Goal: Task Accomplishment & Management: Use online tool/utility

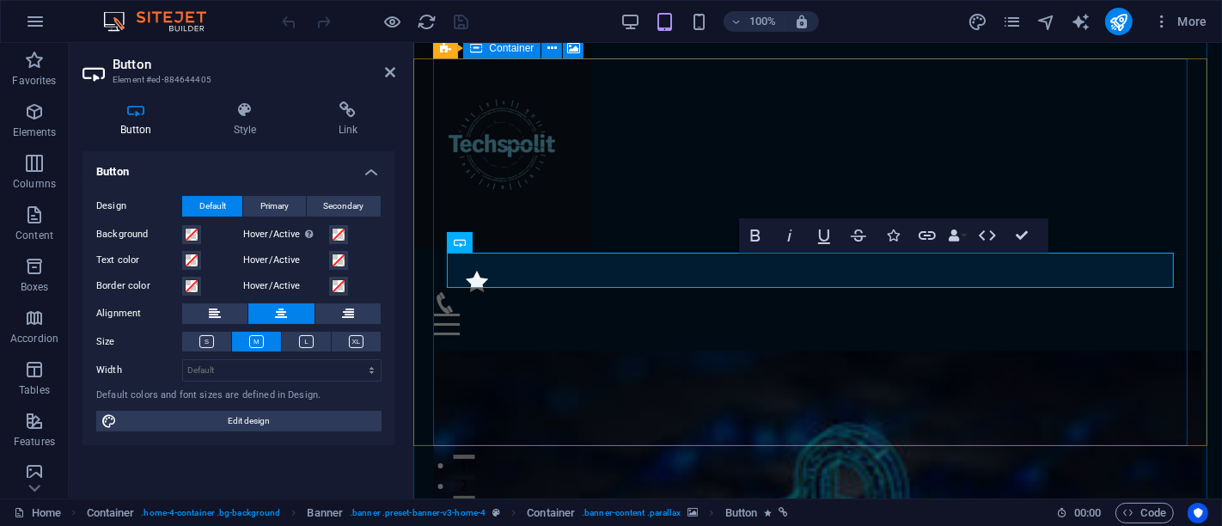
scroll to position [255, 0]
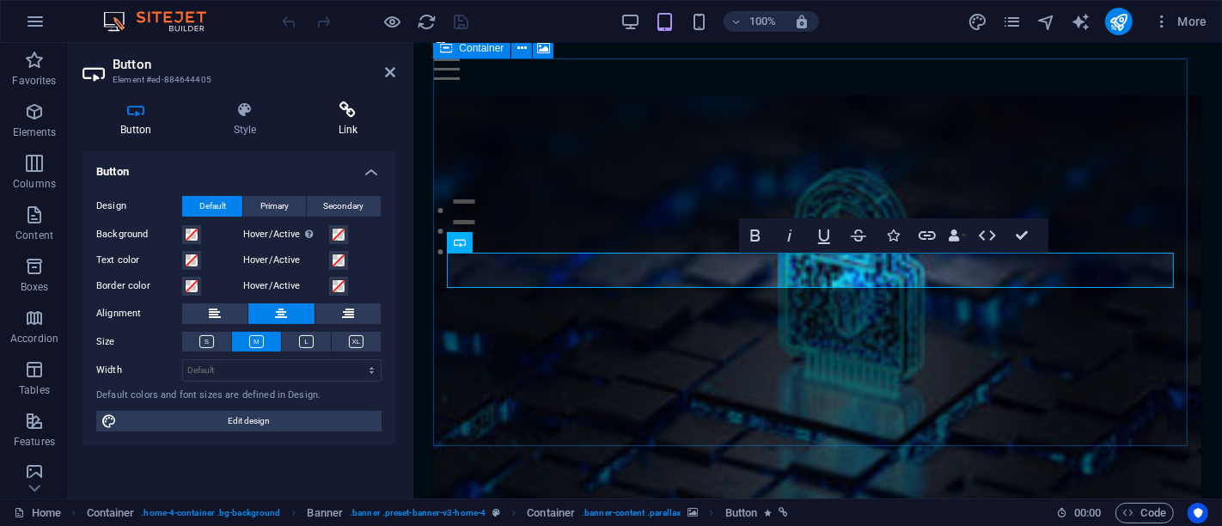
click at [351, 120] on h4 "Link" at bounding box center [348, 119] width 95 height 36
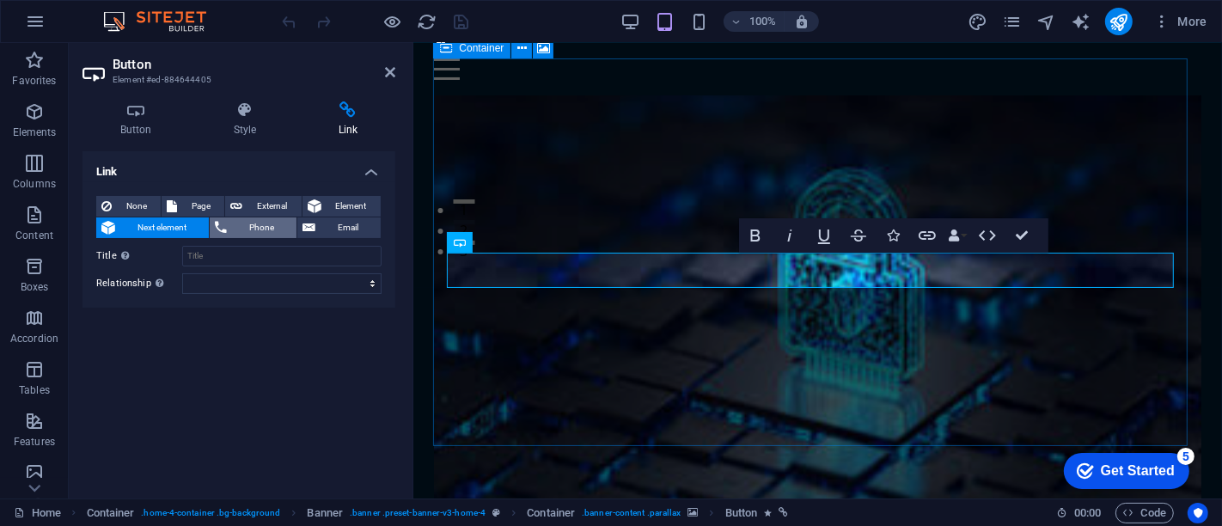
scroll to position [0, 0]
click at [208, 207] on span "Page" at bounding box center [200, 206] width 37 height 21
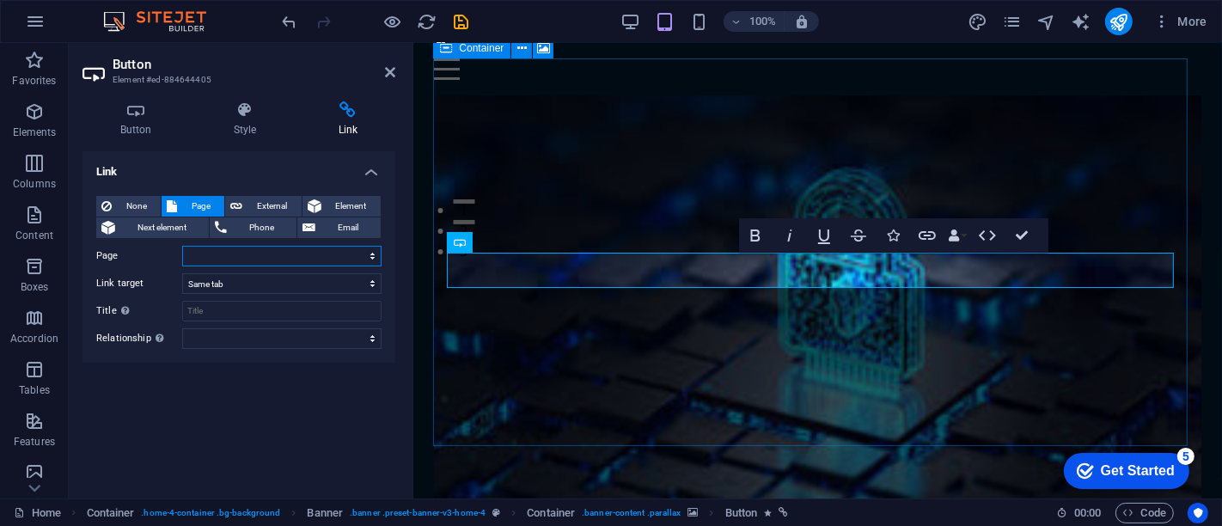
click at [372, 258] on select "Home Subpage Legal Notice Privacy" at bounding box center [281, 256] width 199 height 21
click at [372, 251] on select "Home Subpage Legal Notice Privacy" at bounding box center [281, 256] width 199 height 21
select select "1"
click at [182, 246] on select "Home Subpage Legal Notice Privacy" at bounding box center [281, 256] width 199 height 21
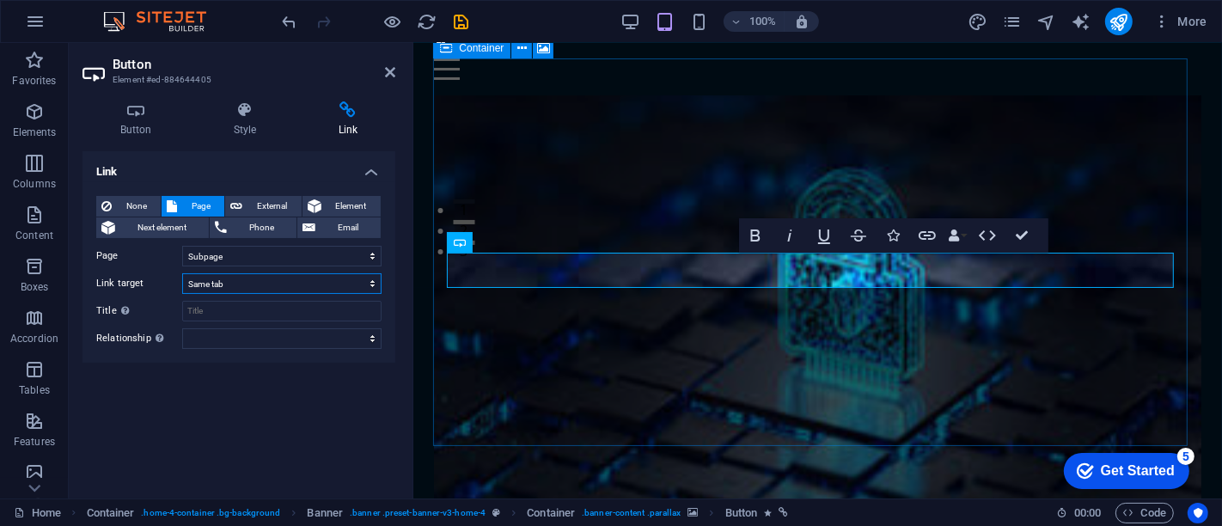
click at [372, 285] on select "New tab Same tab Overlay" at bounding box center [281, 283] width 199 height 21
click at [372, 279] on select "New tab Same tab Overlay" at bounding box center [281, 283] width 199 height 21
click at [182, 273] on select "New tab Same tab Overlay" at bounding box center [281, 283] width 199 height 21
click at [346, 312] on input "Title Additional link description, should not be the same as the link text. The…" at bounding box center [281, 311] width 199 height 21
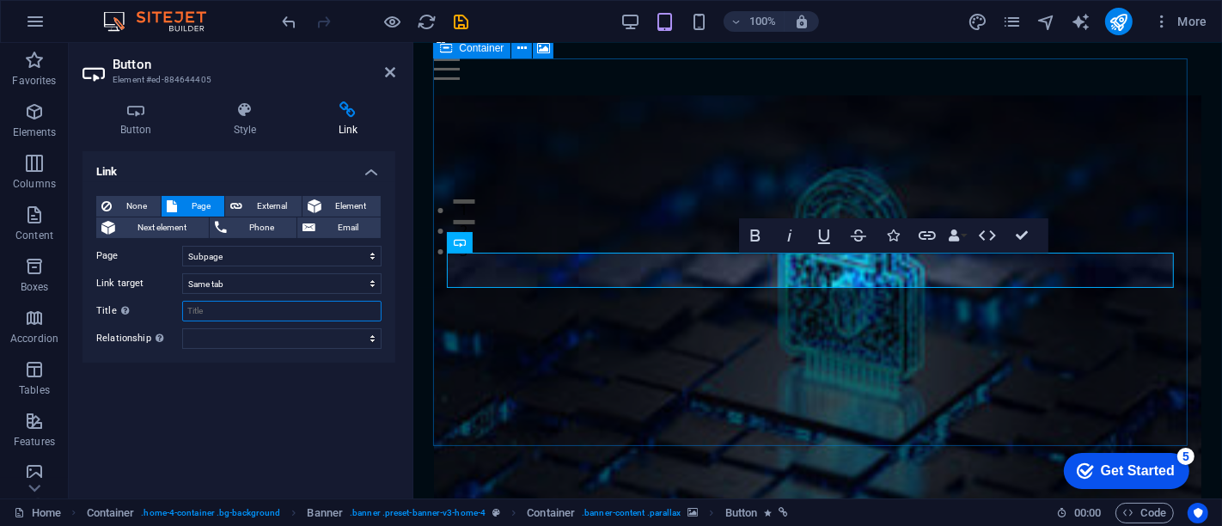
click at [346, 312] on input "Title Additional link description, should not be the same as the link text. The…" at bounding box center [281, 311] width 199 height 21
click at [346, 311] on input "Title Additional link description, should not be the same as the link text. The…" at bounding box center [281, 311] width 199 height 21
type input "ser"
click at [353, 205] on span "Element" at bounding box center [351, 206] width 49 height 21
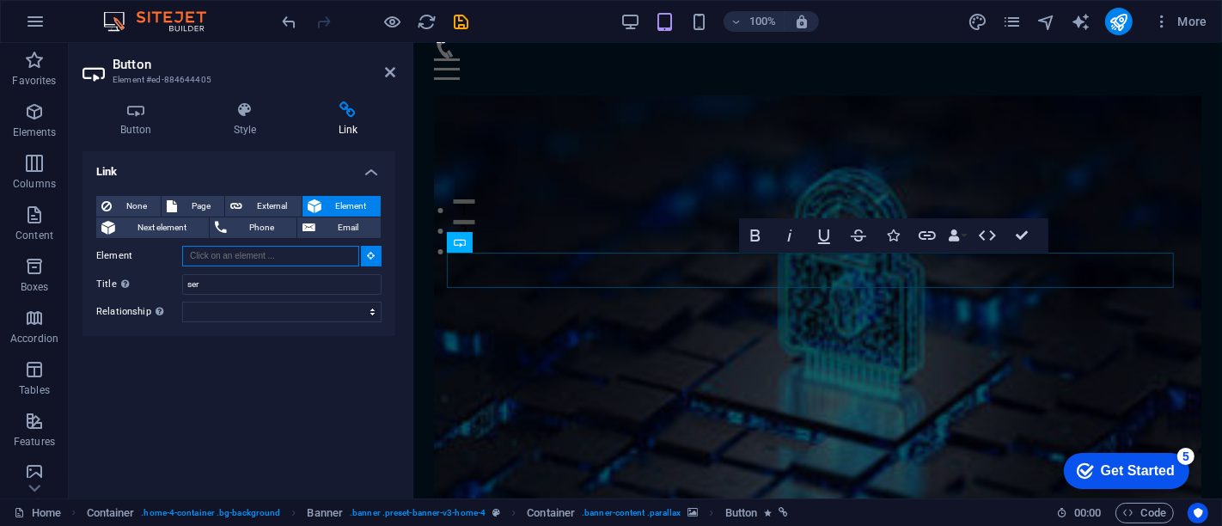
click at [333, 249] on input "Element" at bounding box center [270, 256] width 177 height 21
type input "s"
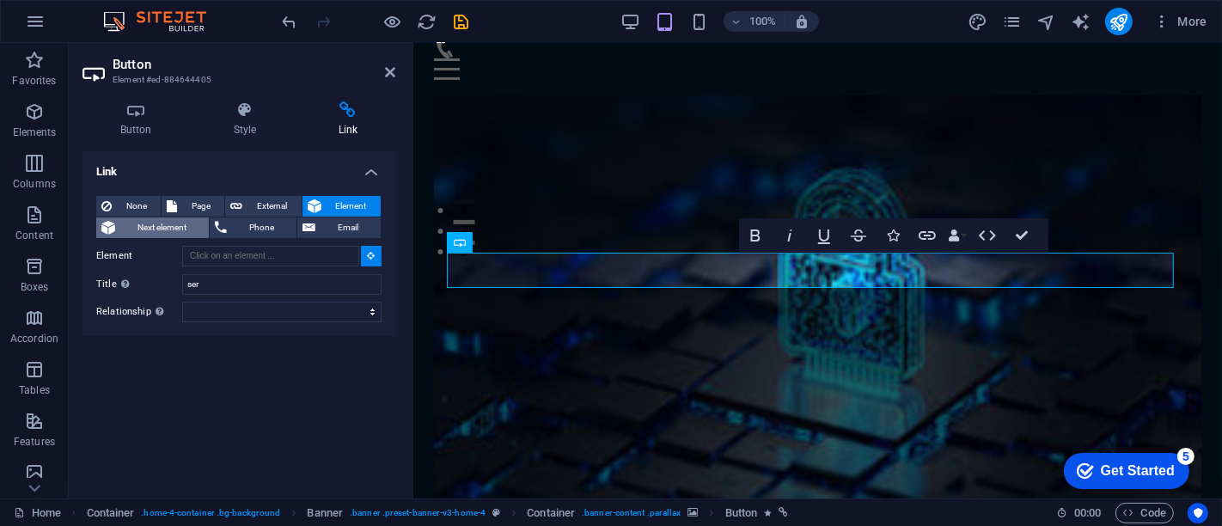
click at [181, 226] on span "Next element" at bounding box center [161, 227] width 83 height 21
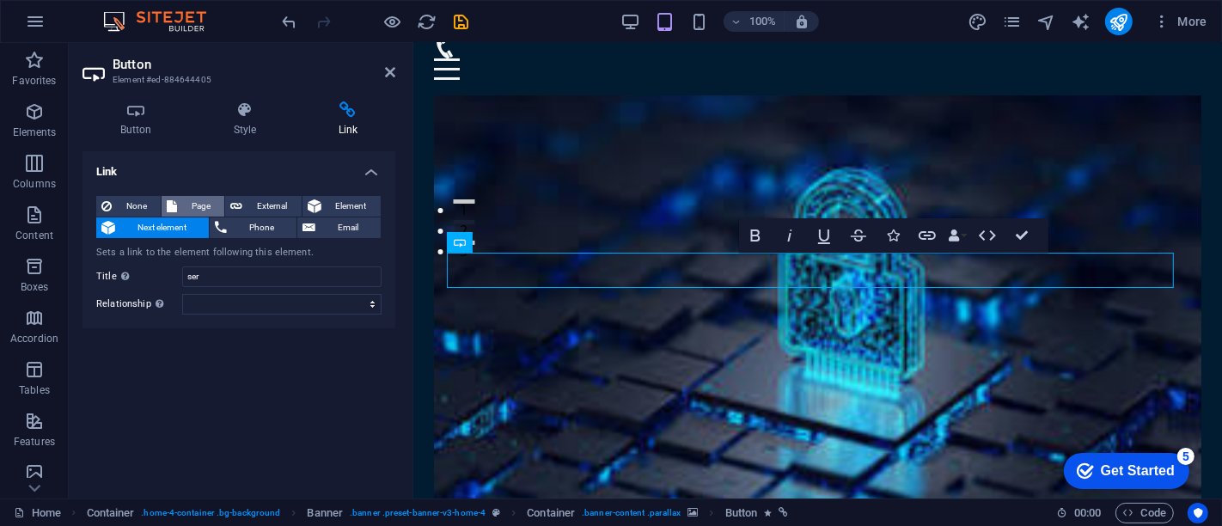
click at [203, 203] on span "Page" at bounding box center [200, 206] width 37 height 21
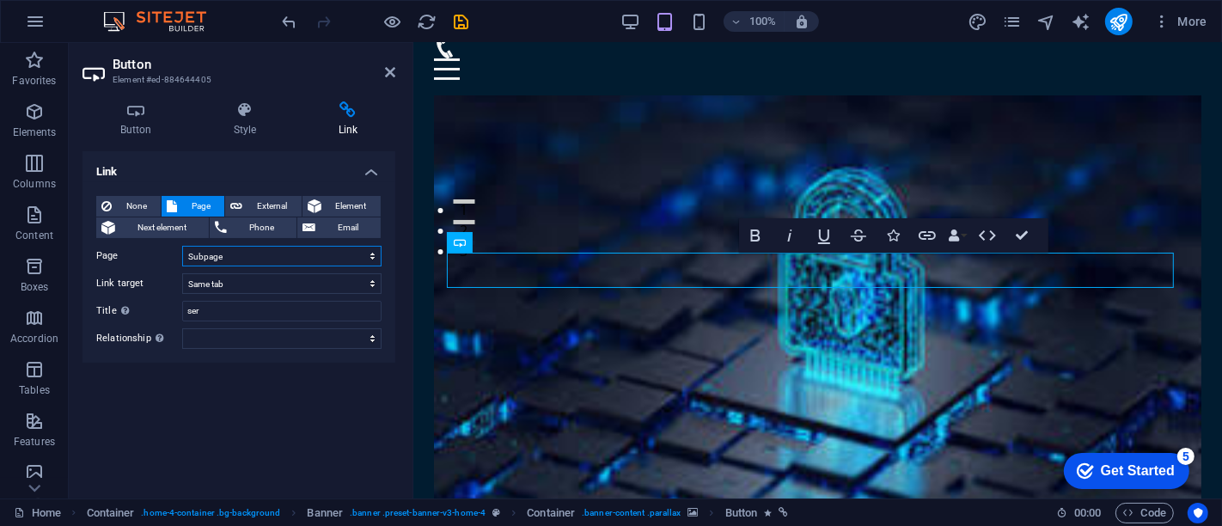
click at [371, 250] on select "Home Subpage Legal Notice Privacy" at bounding box center [281, 256] width 199 height 21
select select "0"
click at [182, 246] on select "Home Subpage Legal Notice Privacy" at bounding box center [281, 256] width 199 height 21
click at [329, 309] on input "ser" at bounding box center [281, 311] width 199 height 21
type input "s"
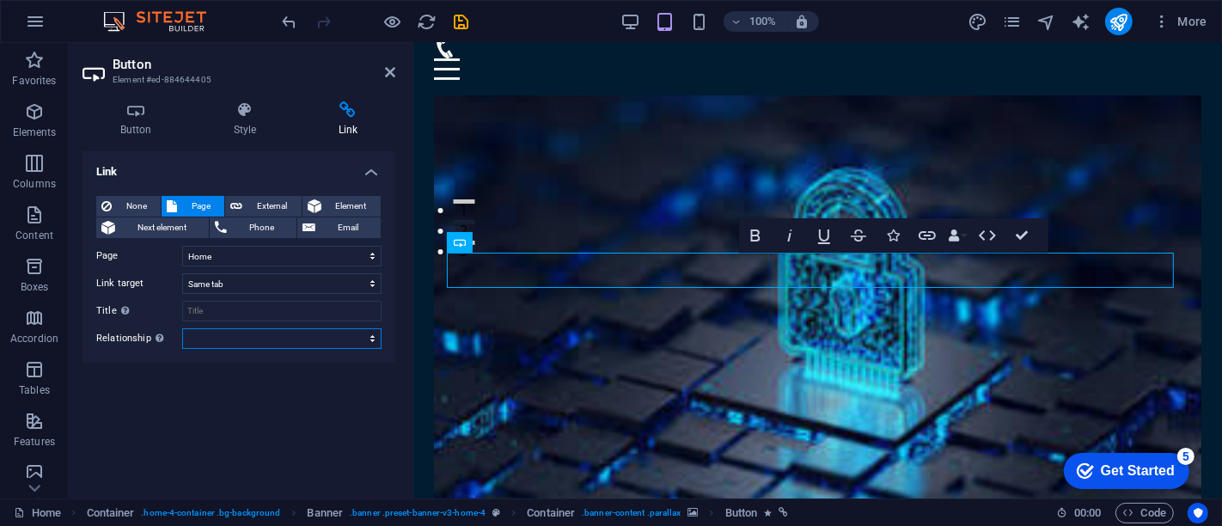
click at [374, 332] on select "alternate author bookmark external help license next nofollow noreferrer noopen…" at bounding box center [281, 338] width 199 height 21
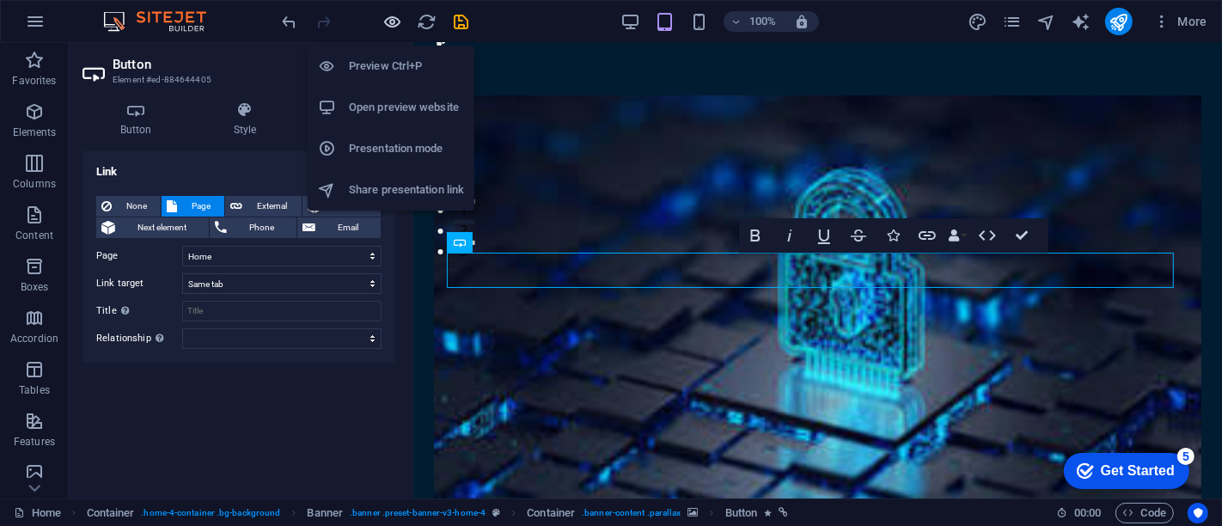
click at [389, 17] on icon "button" at bounding box center [393, 22] width 20 height 20
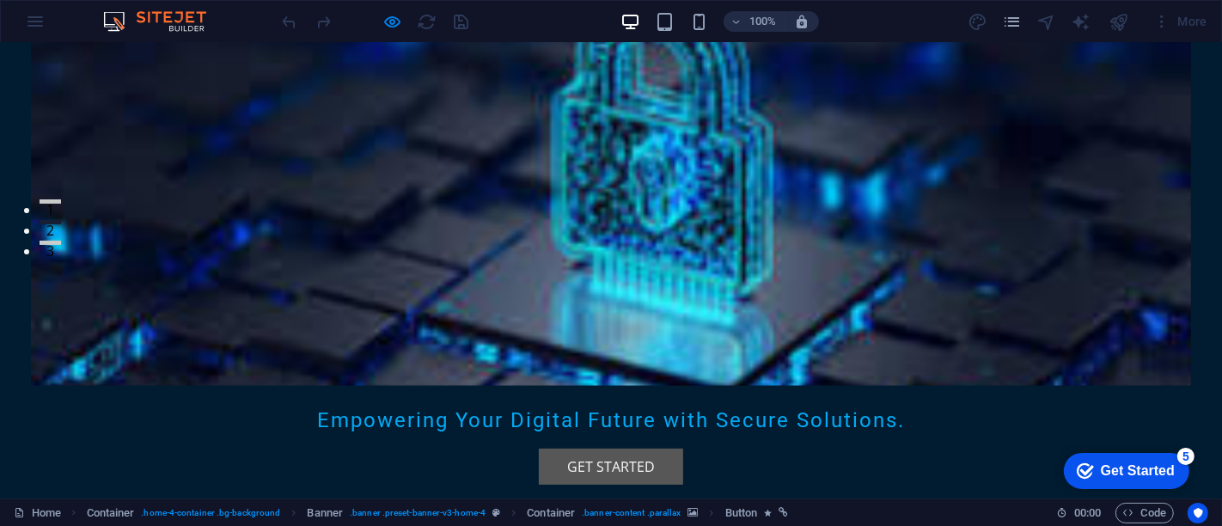
click at [609, 449] on link "Get Started" at bounding box center [611, 467] width 144 height 36
click at [606, 449] on link "Get Started" at bounding box center [611, 467] width 144 height 36
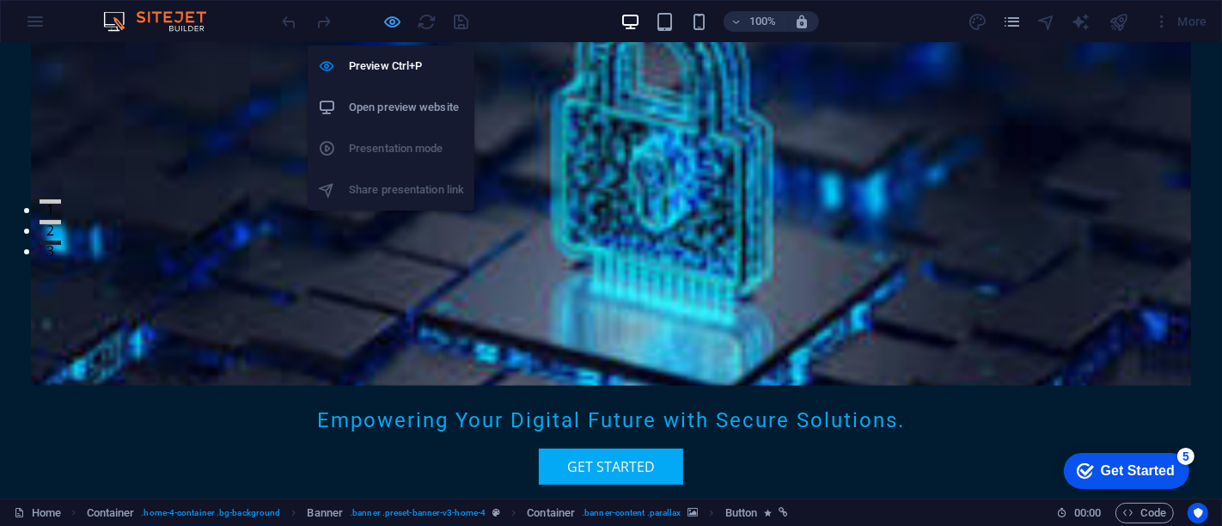
click at [389, 21] on icon "button" at bounding box center [393, 22] width 20 height 20
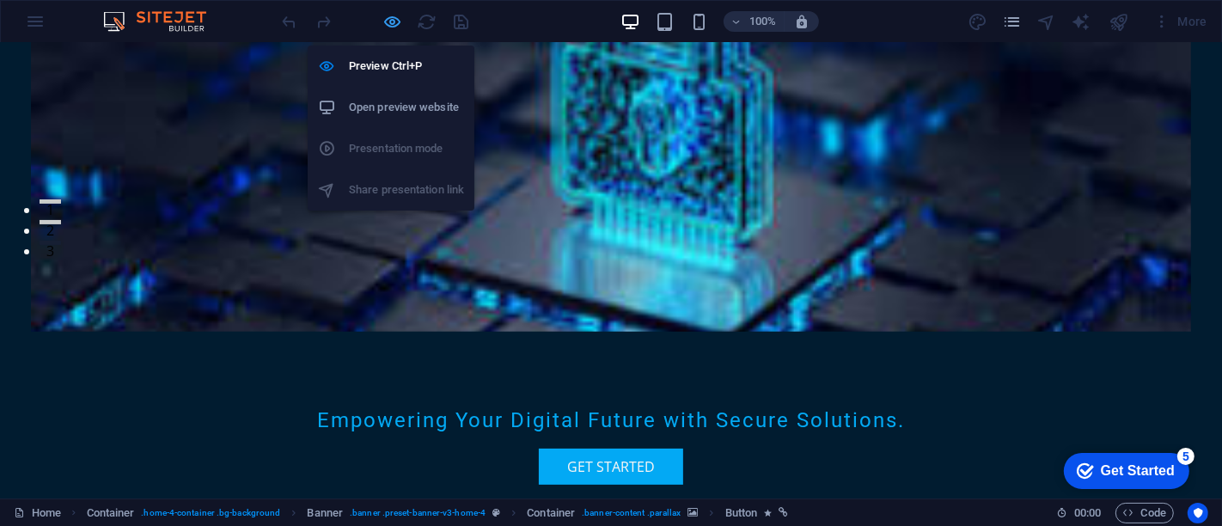
select select
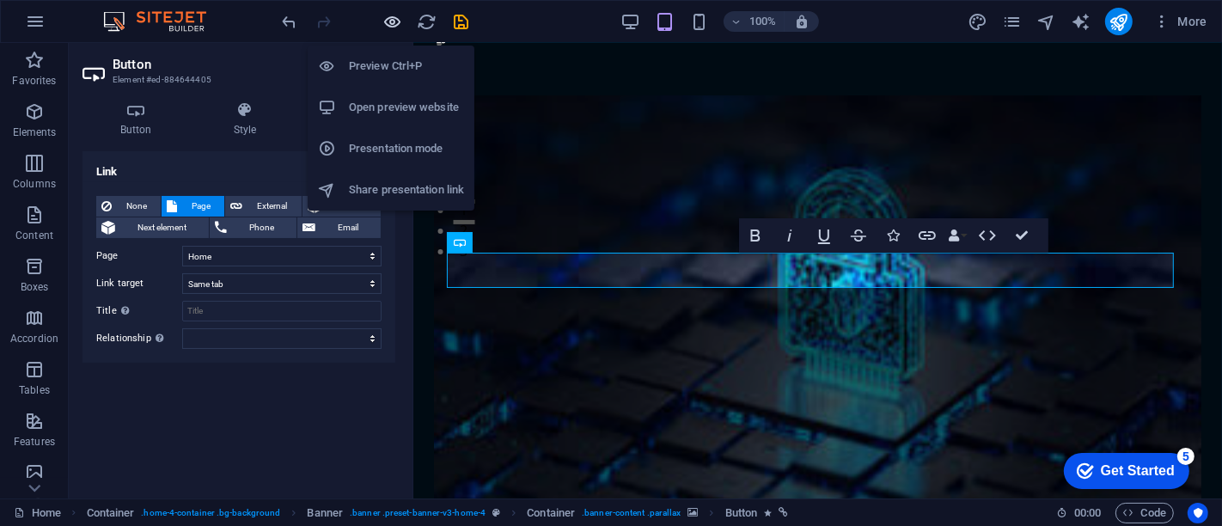
click at [389, 21] on icon "button" at bounding box center [393, 22] width 20 height 20
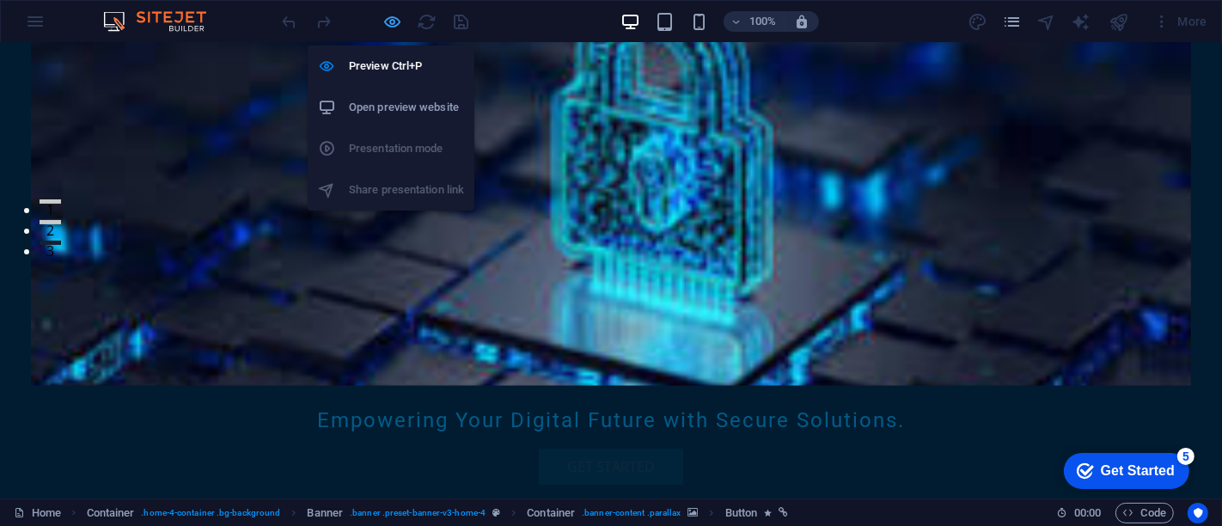
click at [393, 21] on icon "button" at bounding box center [393, 22] width 20 height 20
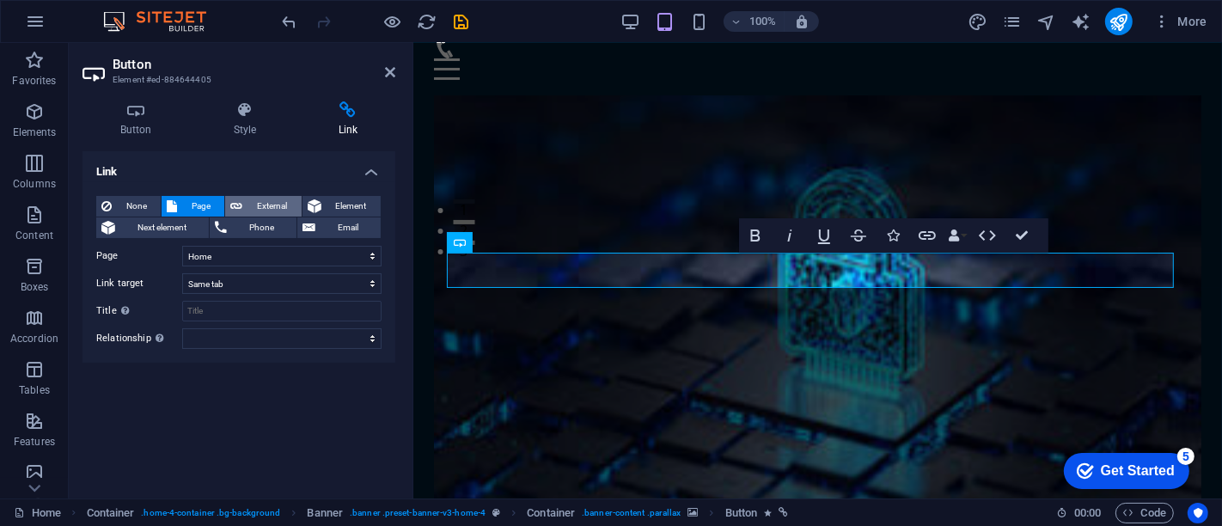
click at [271, 199] on span "External" at bounding box center [272, 206] width 48 height 21
select select "blank"
click at [213, 203] on span "Page" at bounding box center [200, 206] width 37 height 21
select select
click at [371, 256] on select "Home Subpage Legal Notice Privacy" at bounding box center [281, 256] width 199 height 21
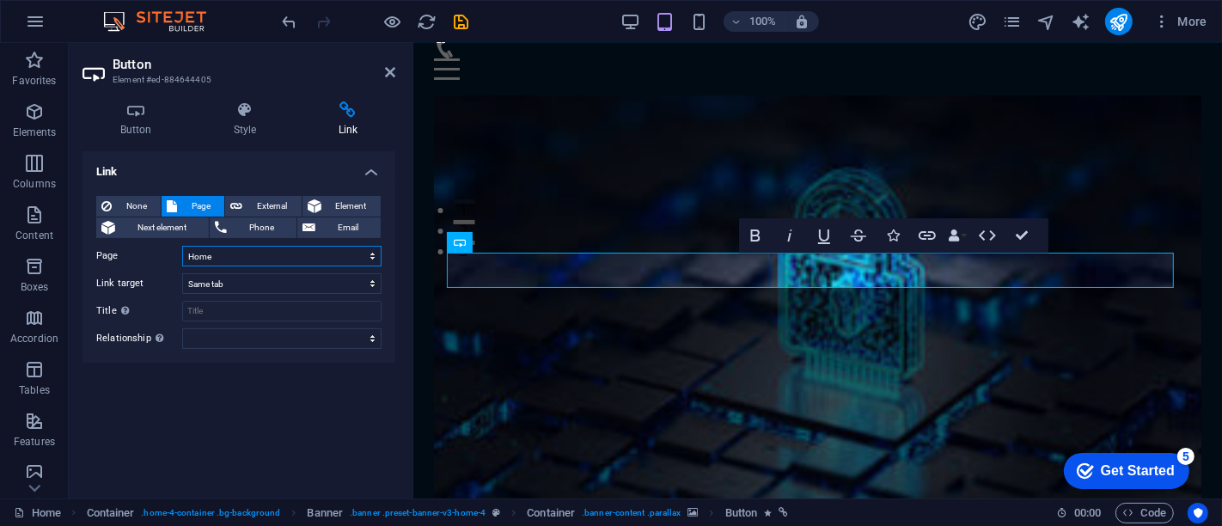
click at [371, 256] on select "Home Subpage Legal Notice Privacy" at bounding box center [281, 256] width 199 height 21
click at [291, 258] on select "Home Subpage Legal Notice Privacy" at bounding box center [281, 256] width 199 height 21
click at [182, 246] on select "Home Subpage Legal Notice Privacy" at bounding box center [281, 256] width 199 height 21
click at [297, 276] on select "New tab Same tab Overlay" at bounding box center [281, 283] width 199 height 21
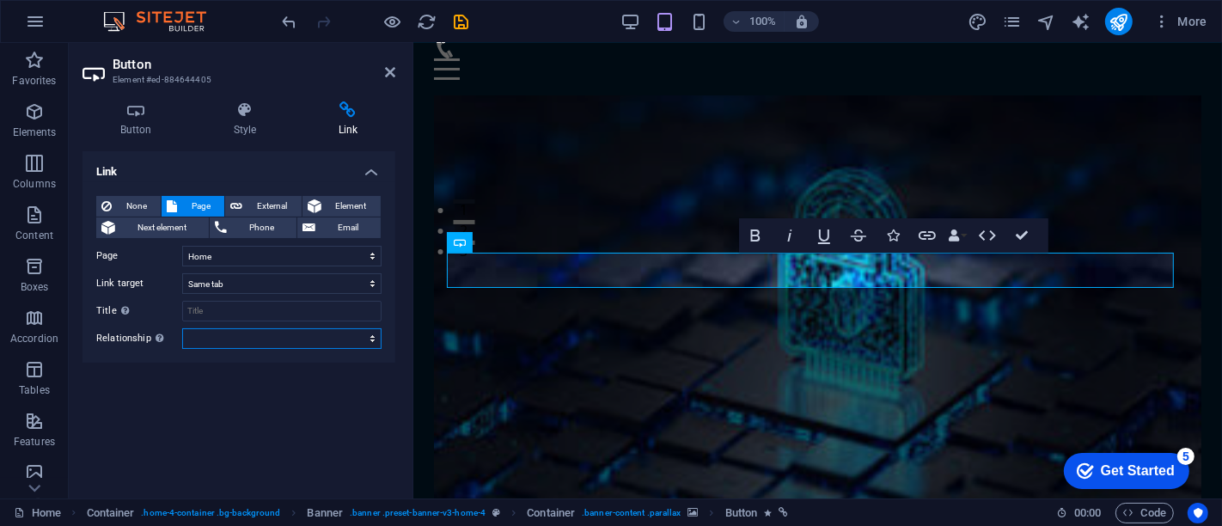
click at [373, 342] on select "alternate author bookmark external help license next nofollow noreferrer noopen…" at bounding box center [281, 338] width 199 height 21
select select "tag"
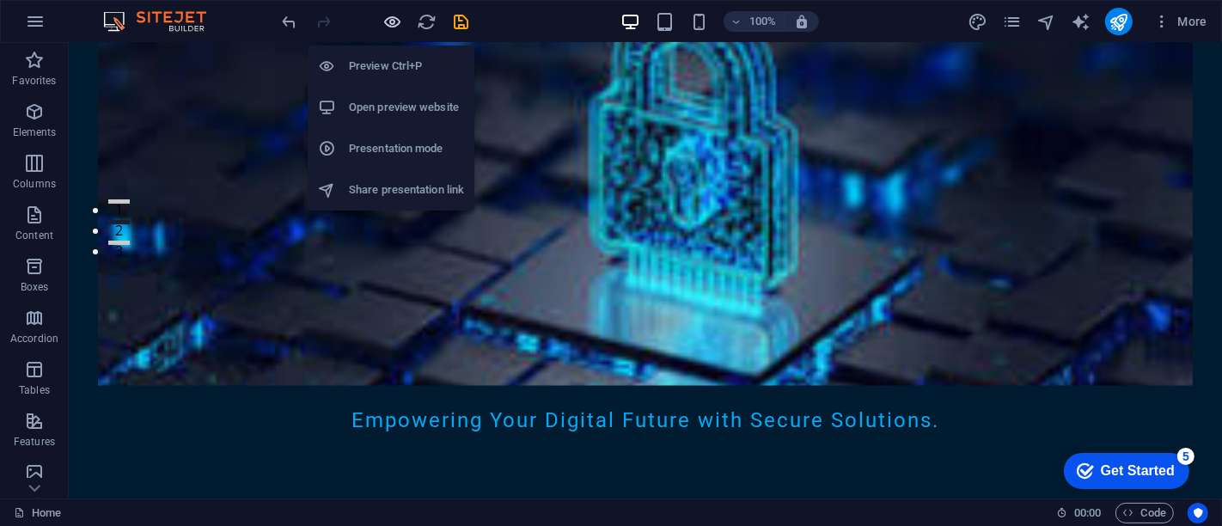
click at [392, 13] on icon "button" at bounding box center [393, 22] width 20 height 20
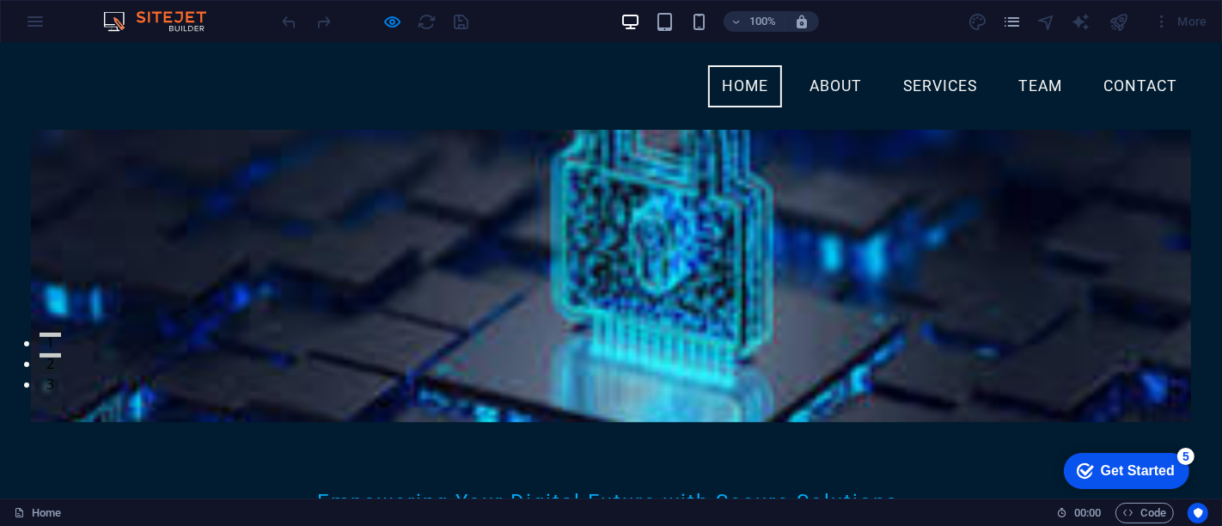
scroll to position [102, 0]
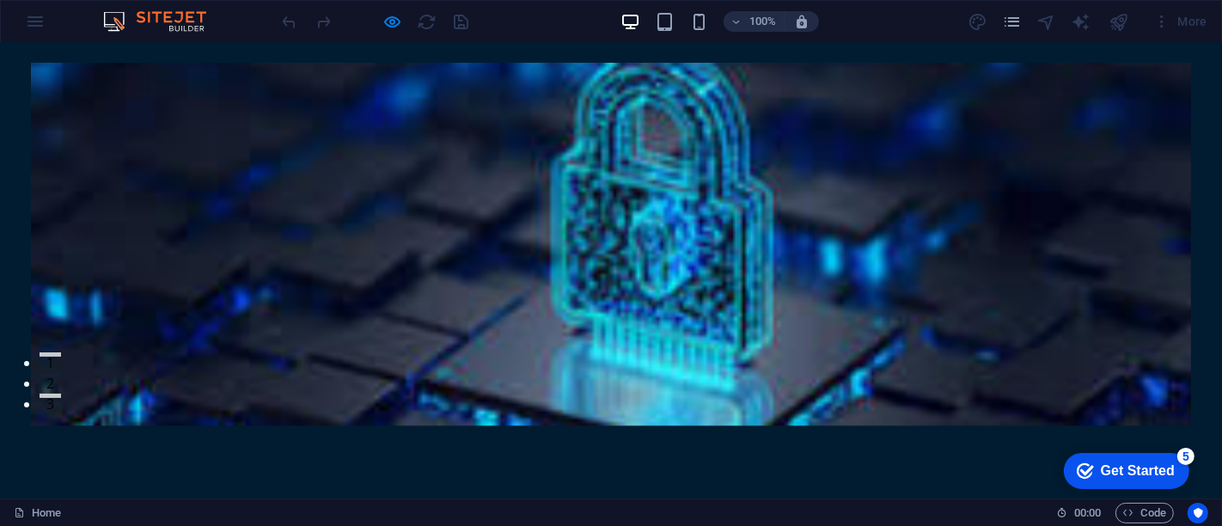
click at [806, 508] on h3 "Empowering Your Digital Future with Secure Solutions." at bounding box center [610, 522] width 811 height 29
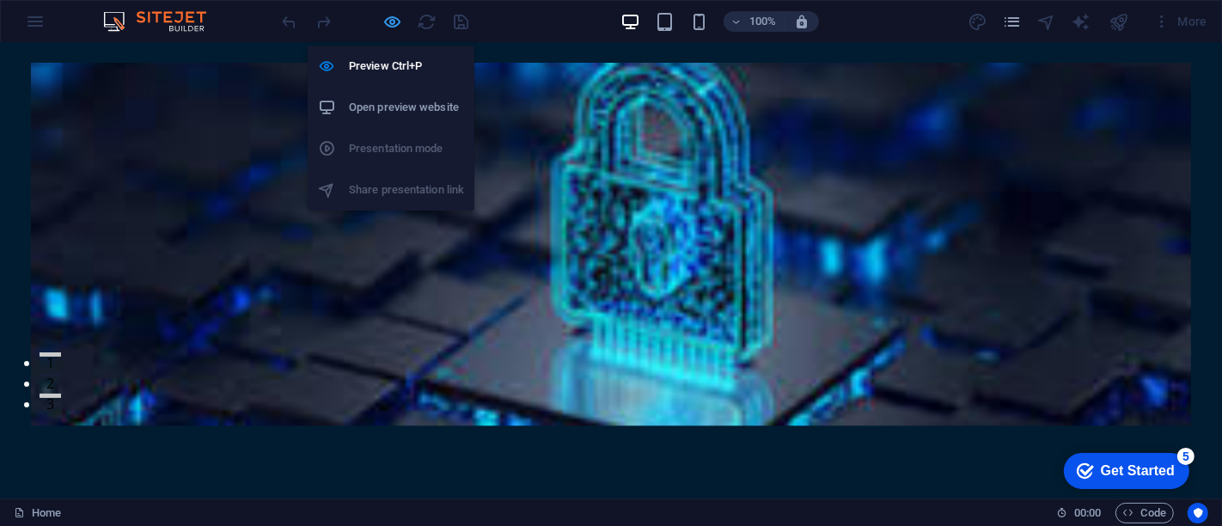
click at [394, 15] on icon "button" at bounding box center [393, 22] width 20 height 20
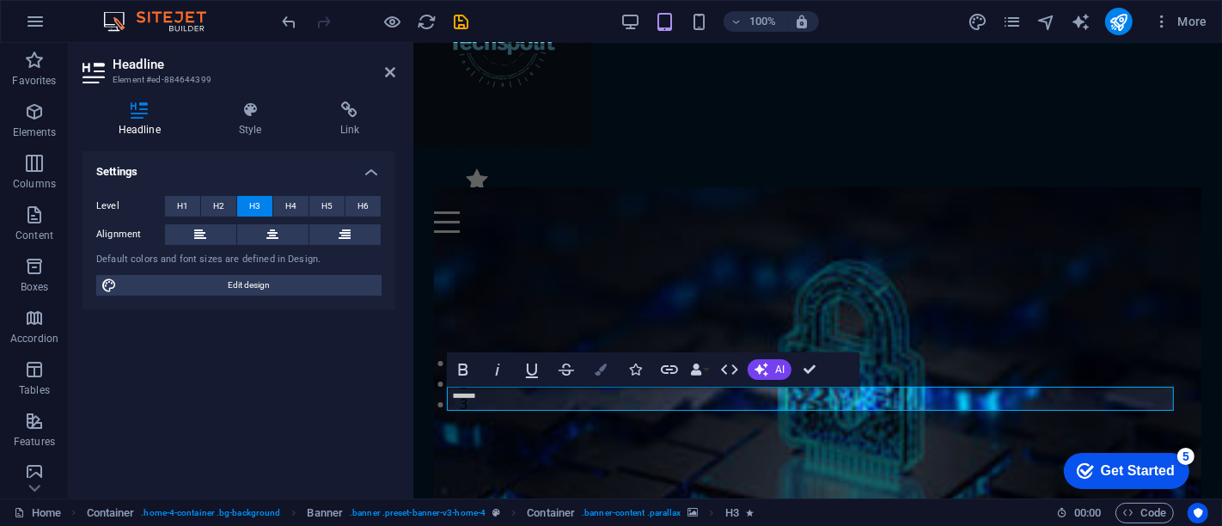
click at [600, 370] on icon "button" at bounding box center [601, 370] width 12 height 12
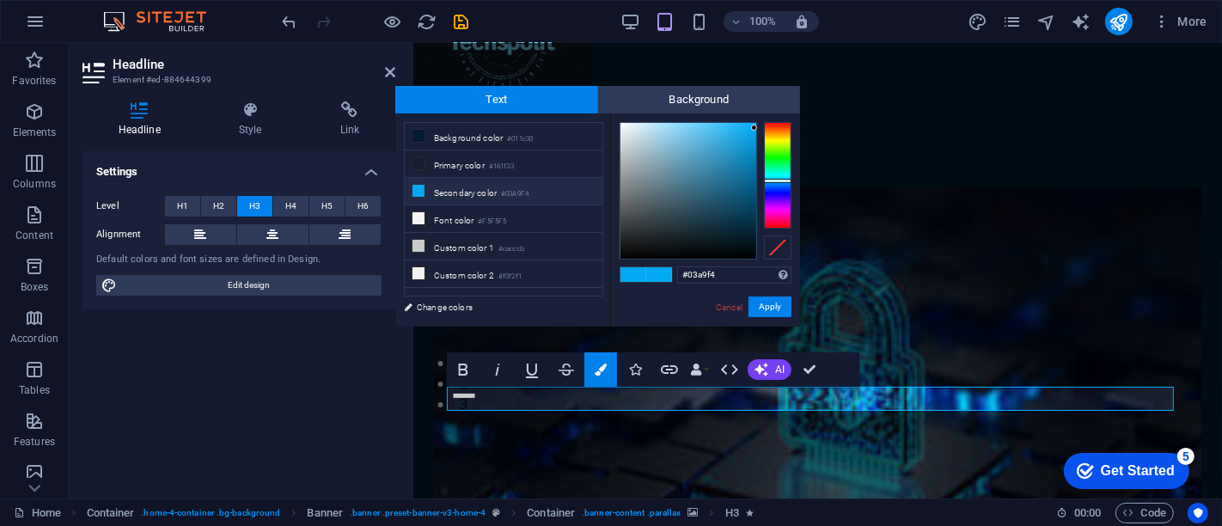
click at [620, 120] on div "#03a9f4 Supported formats #0852ed rgb(8, 82, 237) rgba(8, 82, 237, 90%) hsv(221…" at bounding box center [705, 344] width 190 height 462
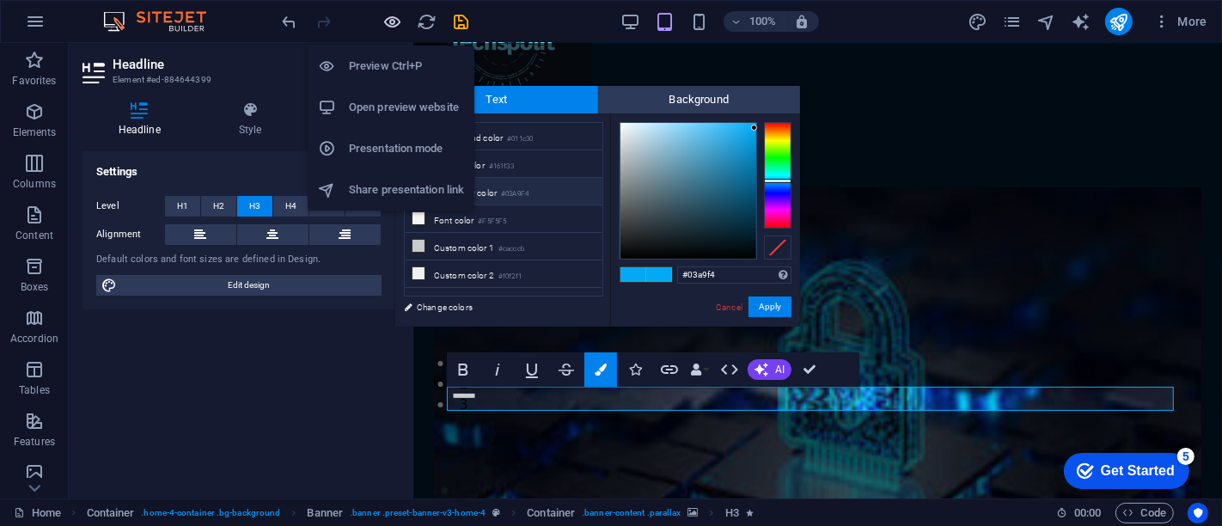
click at [388, 22] on icon "button" at bounding box center [393, 22] width 20 height 20
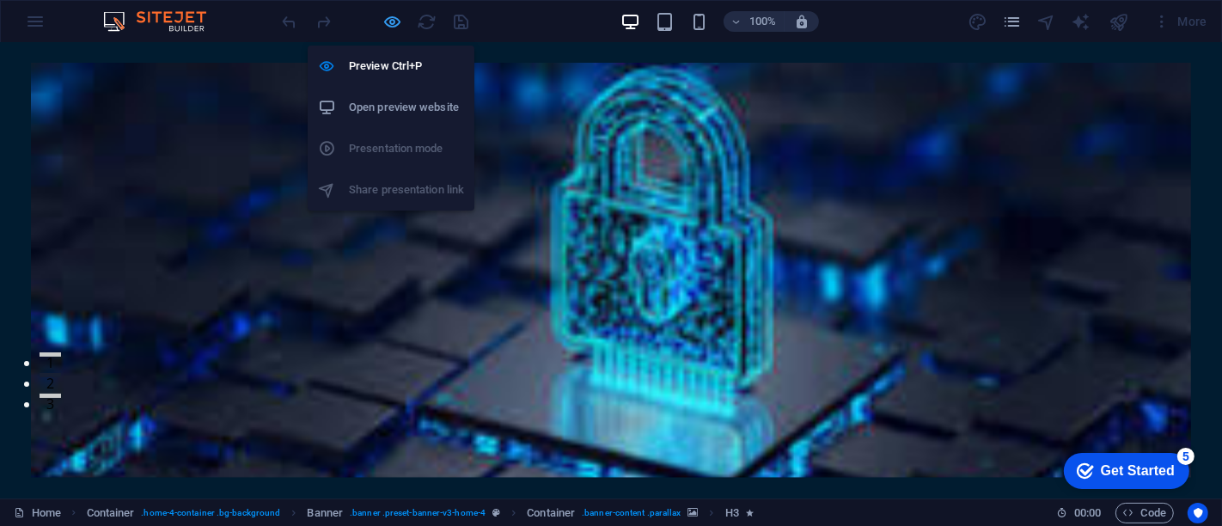
click at [392, 22] on icon "button" at bounding box center [393, 22] width 20 height 20
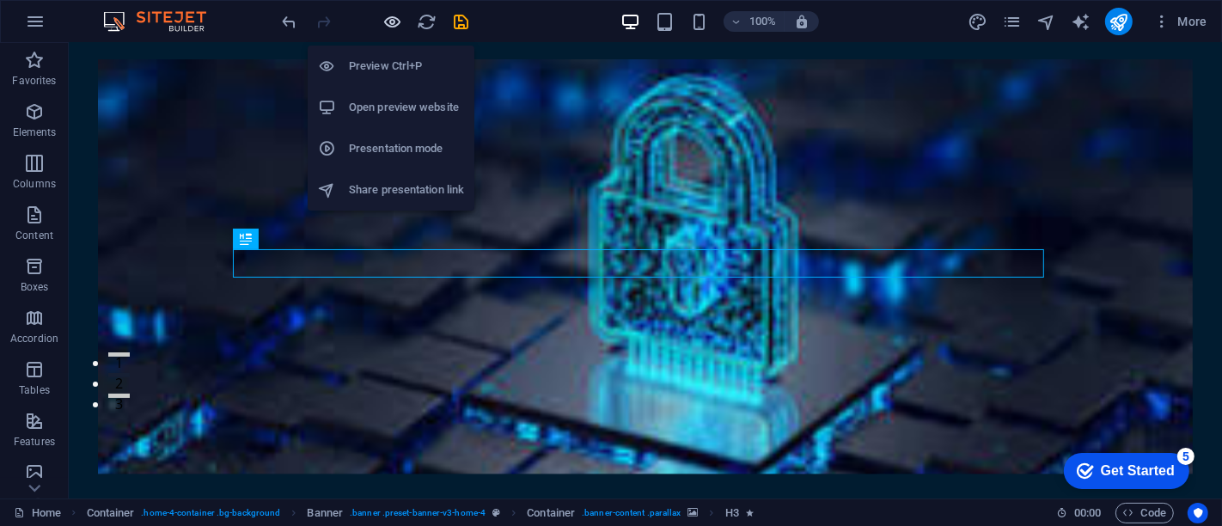
click at [391, 21] on icon "button" at bounding box center [393, 22] width 20 height 20
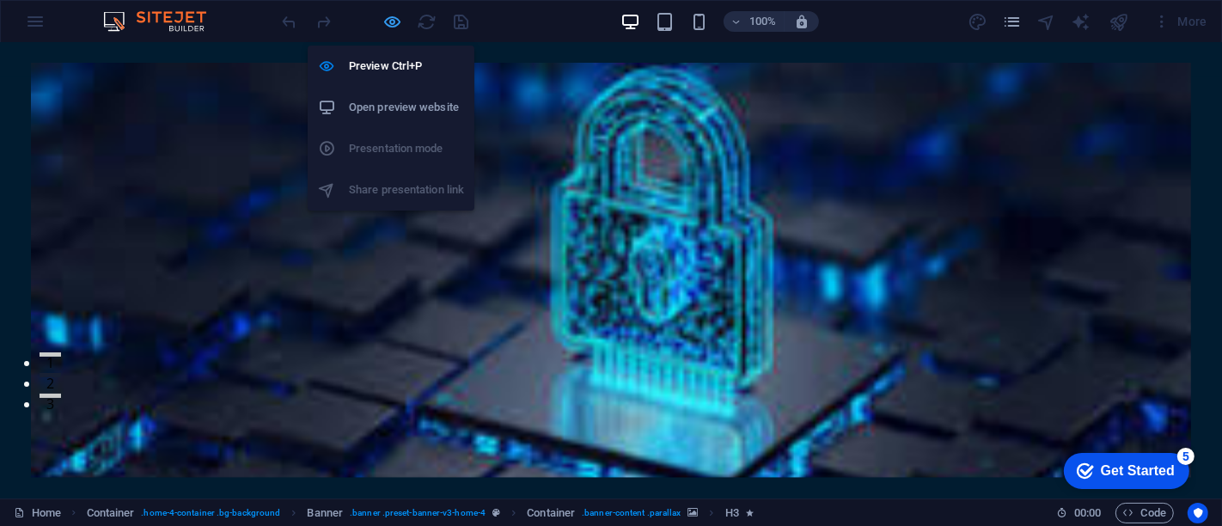
click at [391, 21] on icon "button" at bounding box center [393, 22] width 20 height 20
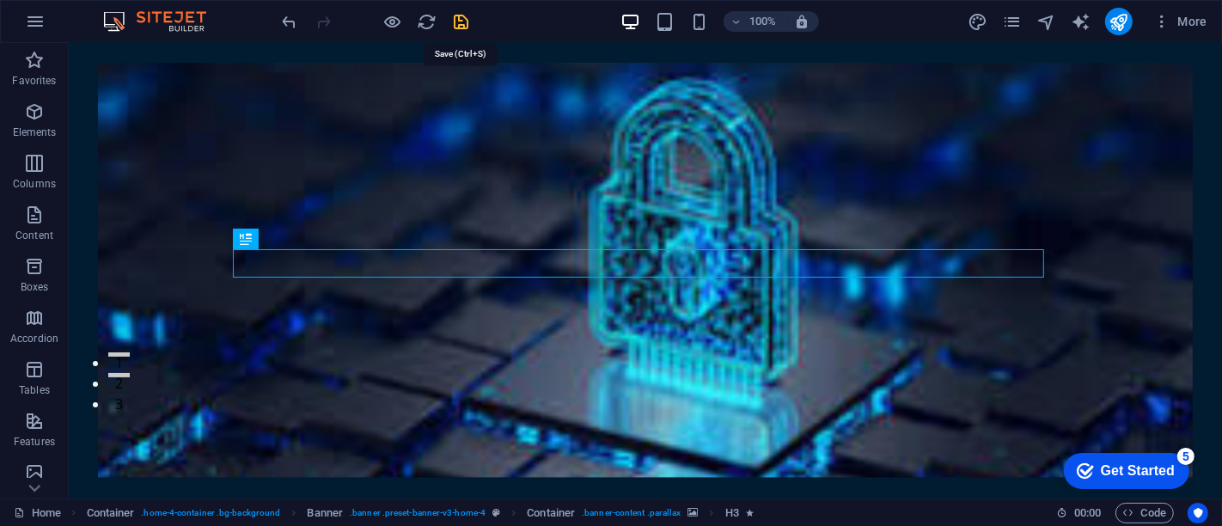
click at [461, 22] on icon "save" at bounding box center [462, 22] width 20 height 20
